Goal: Find specific page/section: Find specific page/section

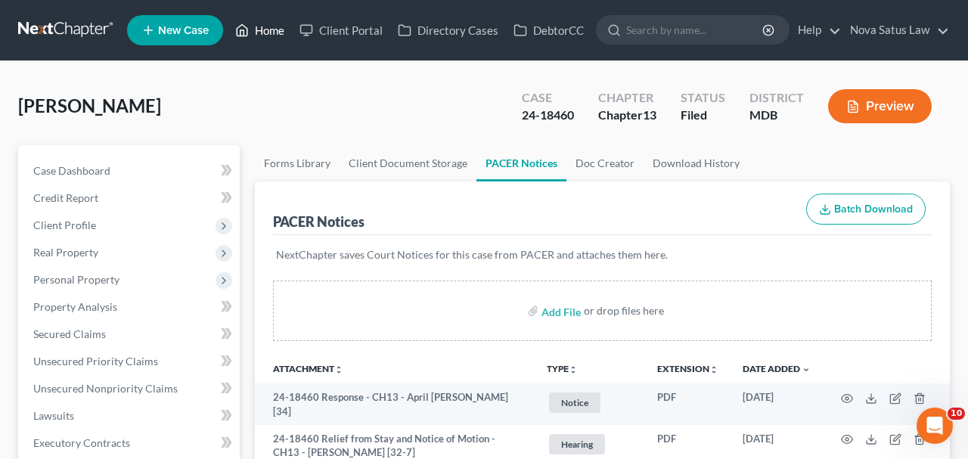
click at [273, 33] on link "Home" at bounding box center [260, 30] width 64 height 27
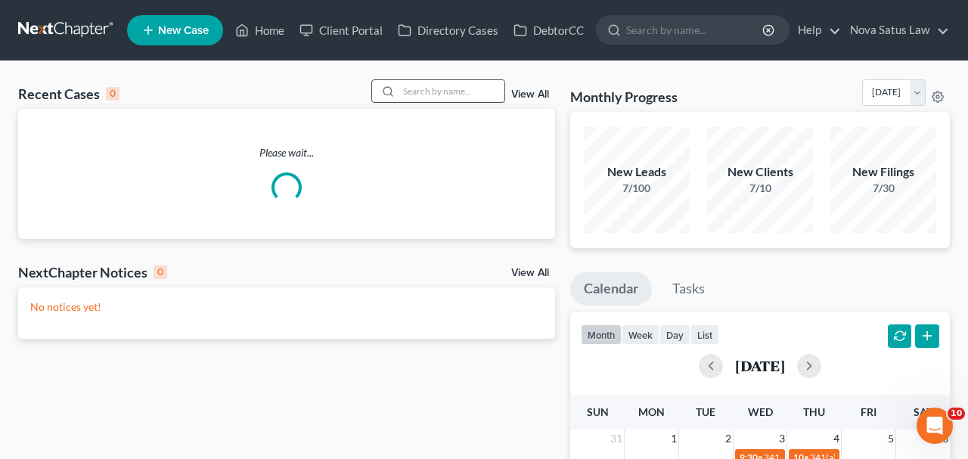
click at [422, 93] on input "search" at bounding box center [452, 91] width 106 height 22
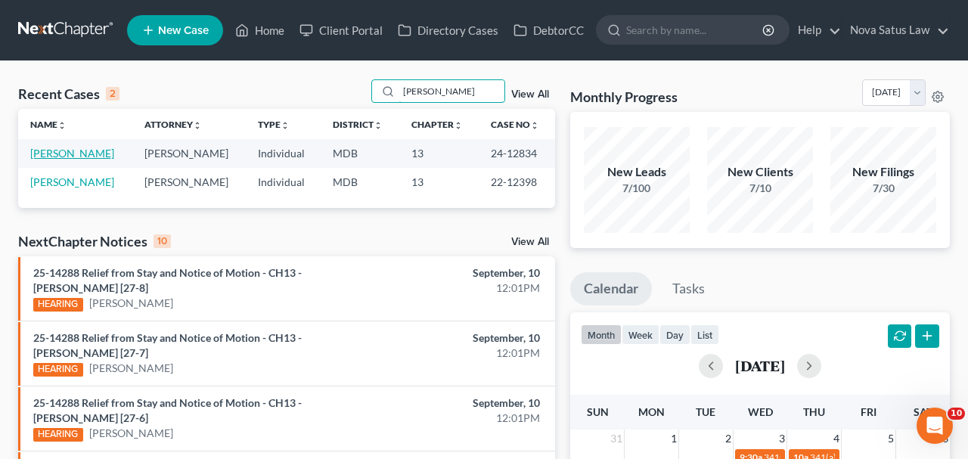
type input "[PERSON_NAME]"
click at [67, 149] on link "[PERSON_NAME]" at bounding box center [72, 153] width 84 height 13
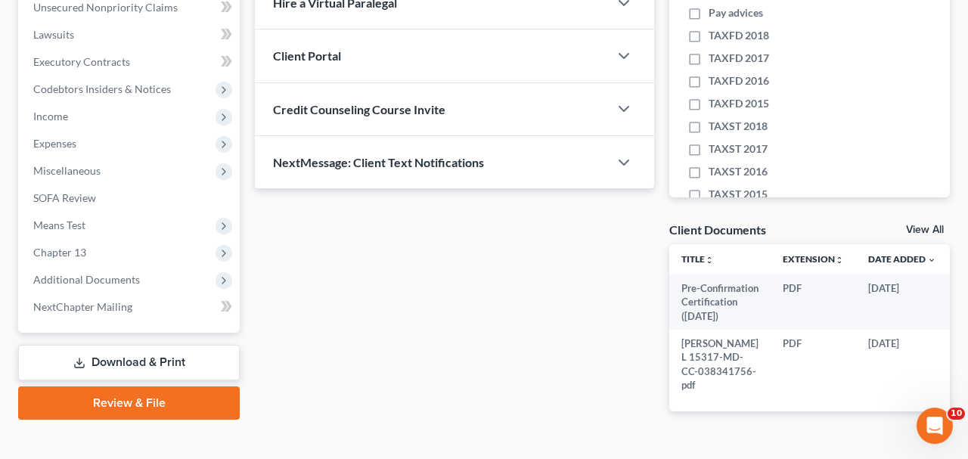
scroll to position [393, 0]
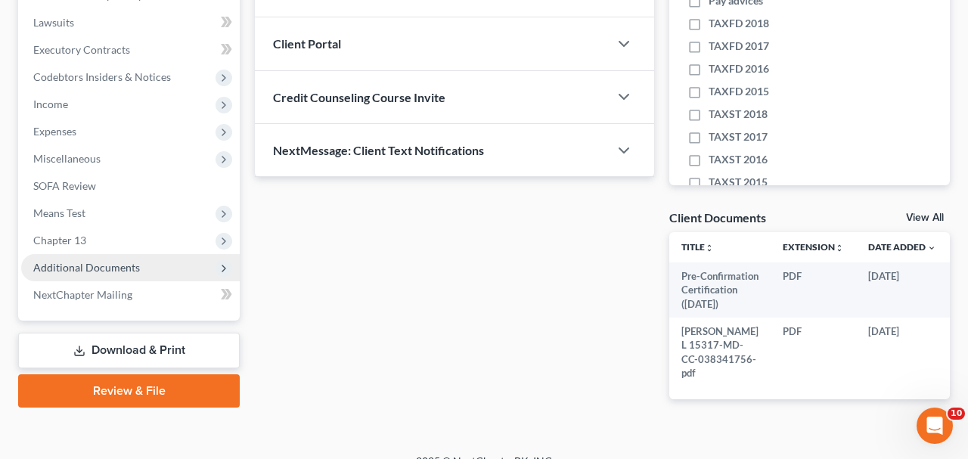
click at [127, 264] on span "Additional Documents" at bounding box center [86, 267] width 107 height 13
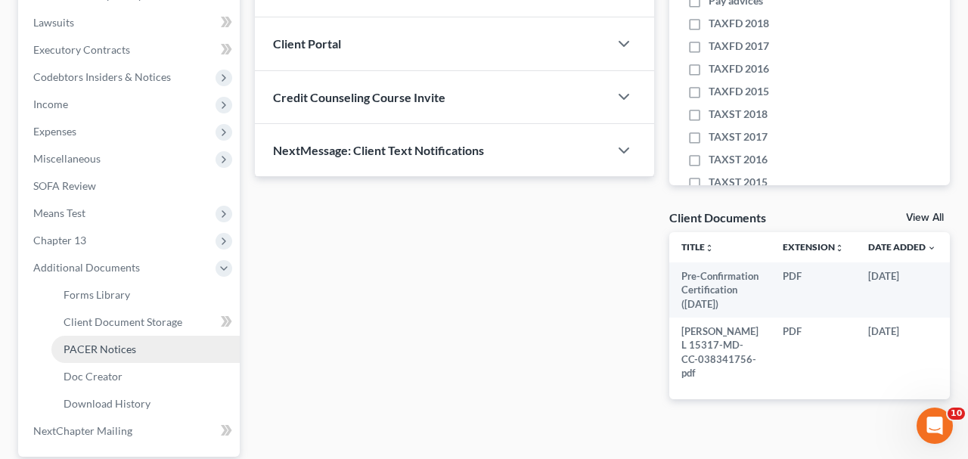
click at [125, 350] on span "PACER Notices" at bounding box center [100, 349] width 73 height 13
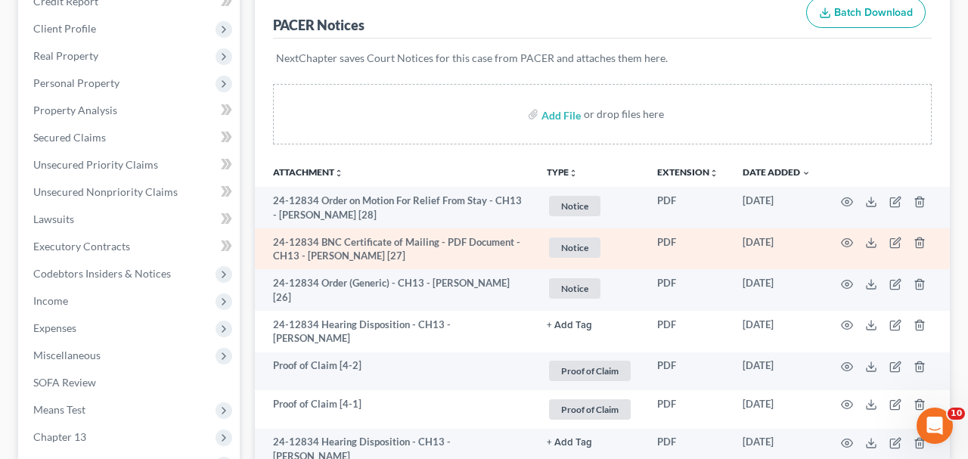
scroll to position [236, 0]
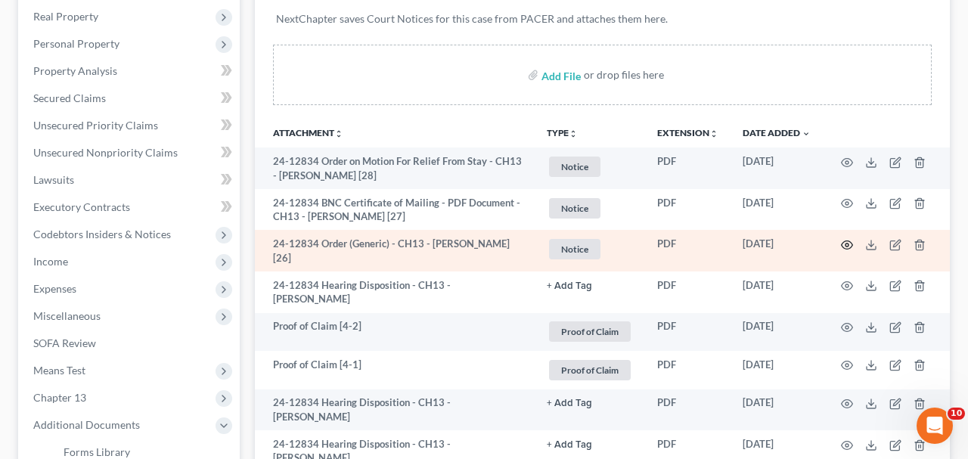
click at [848, 244] on icon "button" at bounding box center [847, 245] width 12 height 12
